Goal: Information Seeking & Learning: Learn about a topic

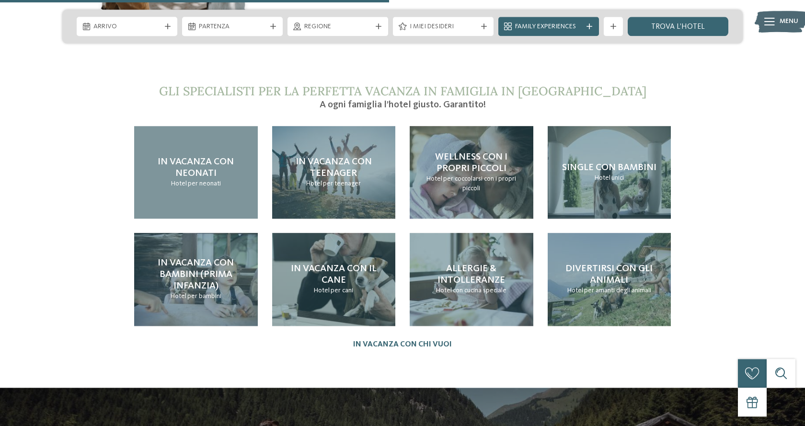
scroll to position [2150, 0]
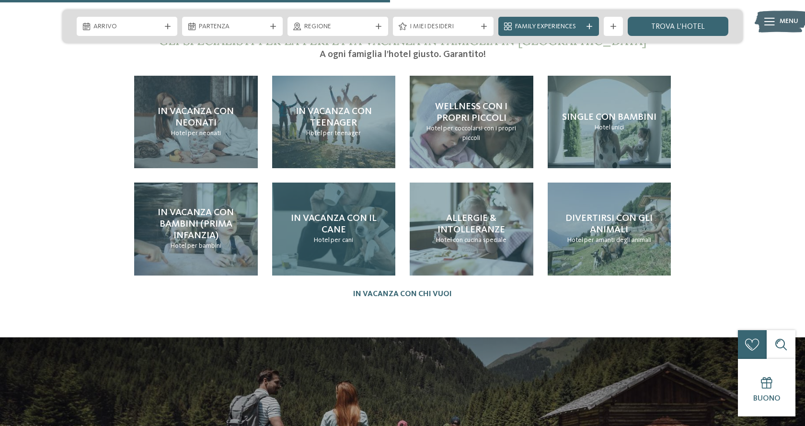
click at [329, 214] on span "In vacanza con il cane" at bounding box center [334, 224] width 86 height 21
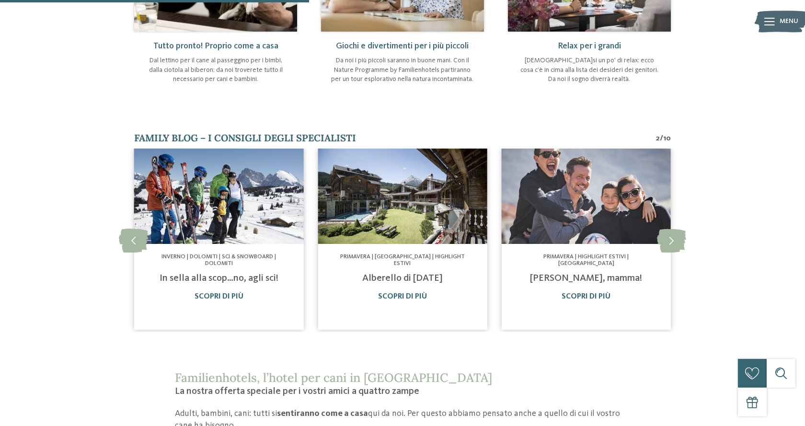
scroll to position [538, 0]
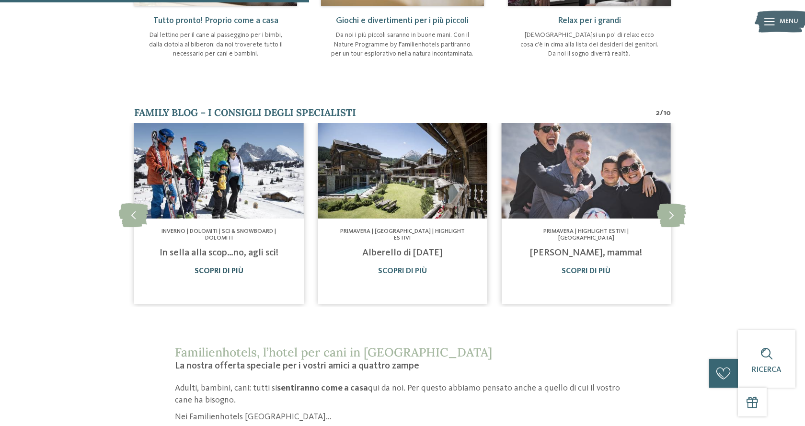
click at [226, 267] on link "Scopri di più" at bounding box center [219, 271] width 49 height 8
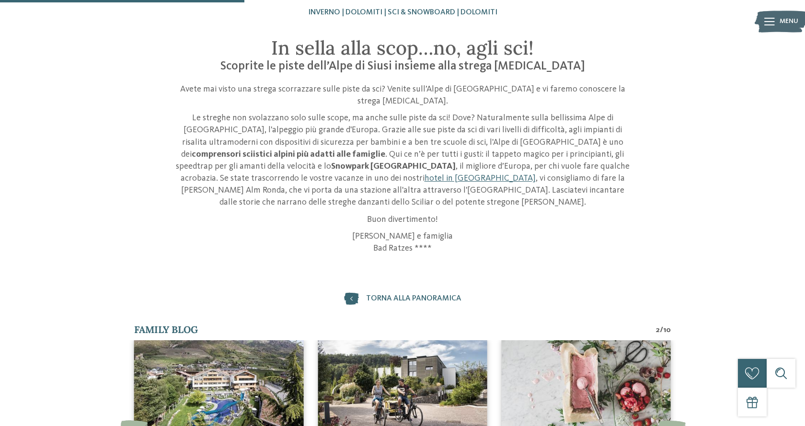
scroll to position [293, 0]
